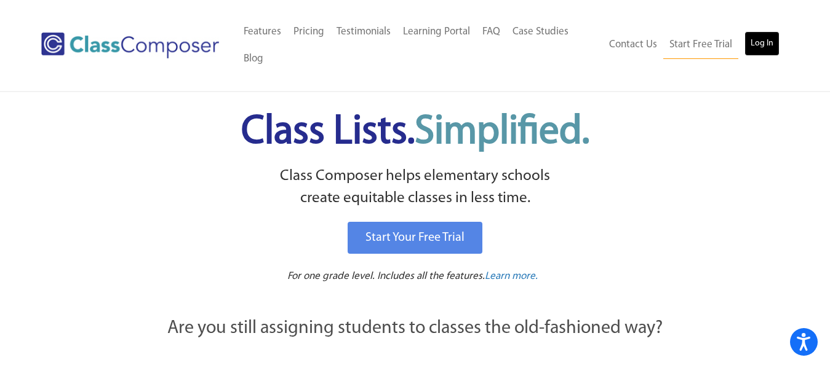
click at [763, 44] on link "Log In" at bounding box center [761, 43] width 35 height 25
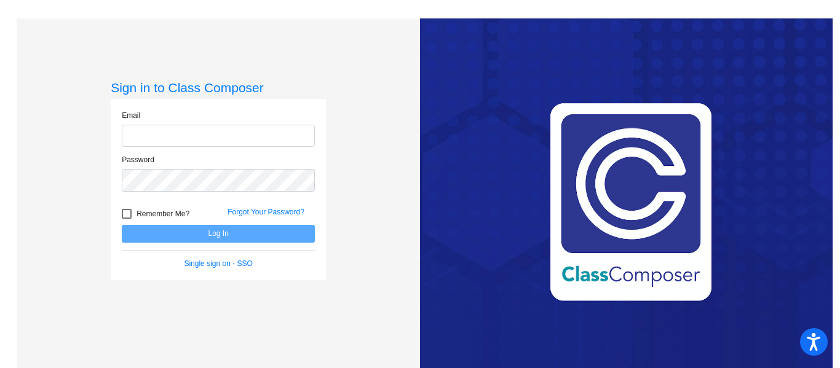
type input "denise.givens@oldham.kyschools.us"
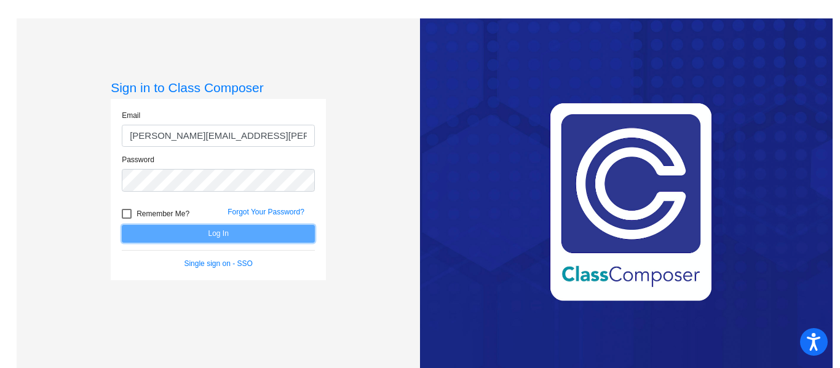
click at [219, 232] on button "Log In" at bounding box center [218, 234] width 193 height 18
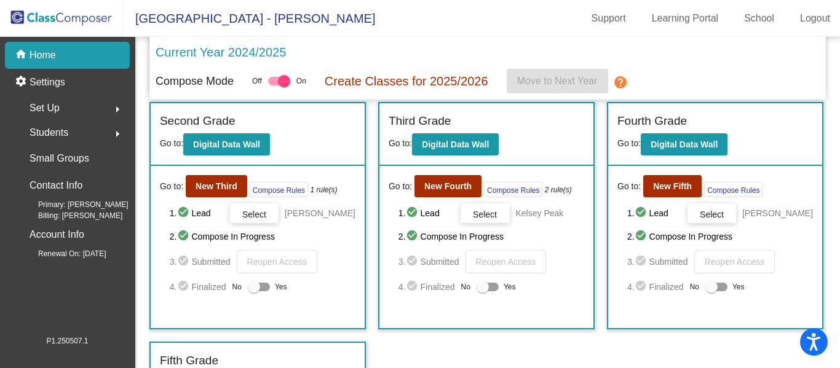
scroll to position [251, 0]
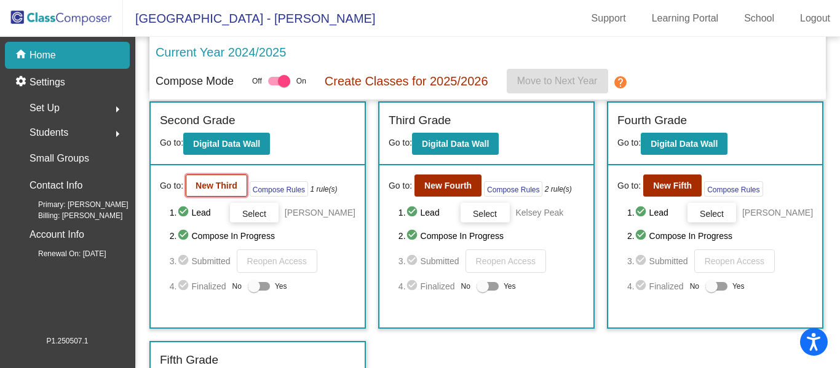
click at [226, 187] on b "New Third" at bounding box center [217, 186] width 42 height 10
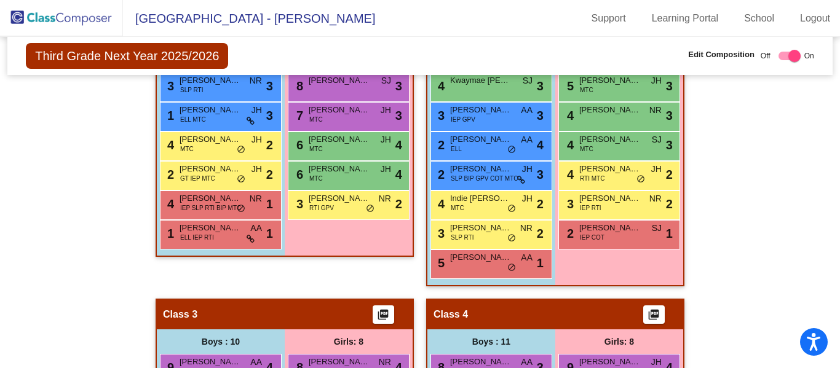
scroll to position [428, 0]
